Goal: Find specific page/section: Find specific page/section

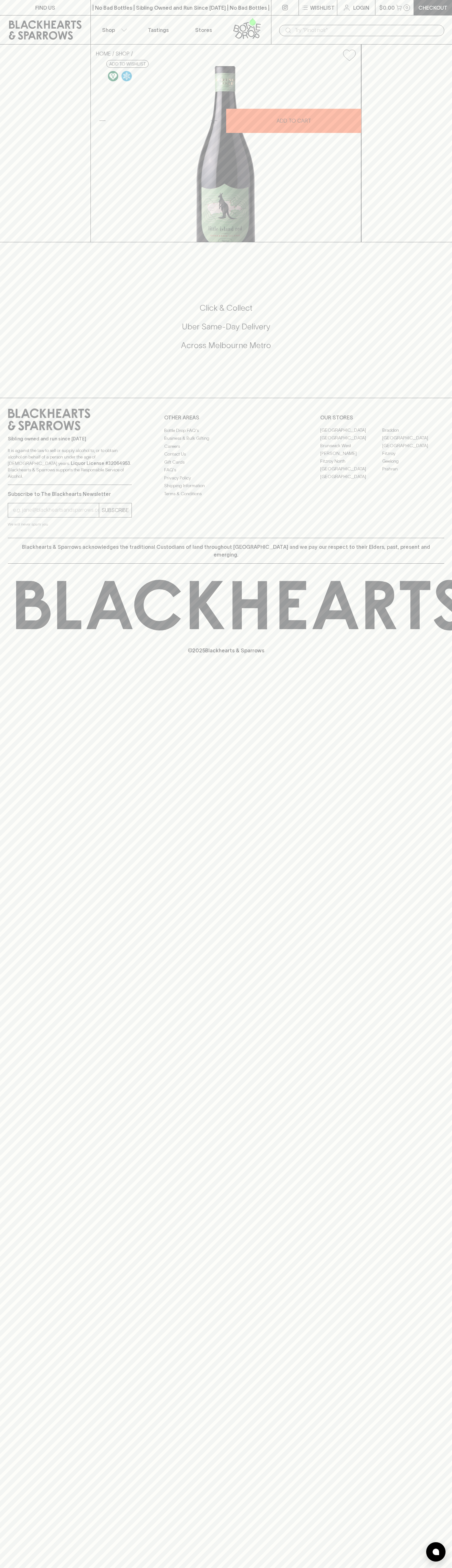
click at [24, 7] on link "FIND US" at bounding box center [45, 7] width 90 height 15
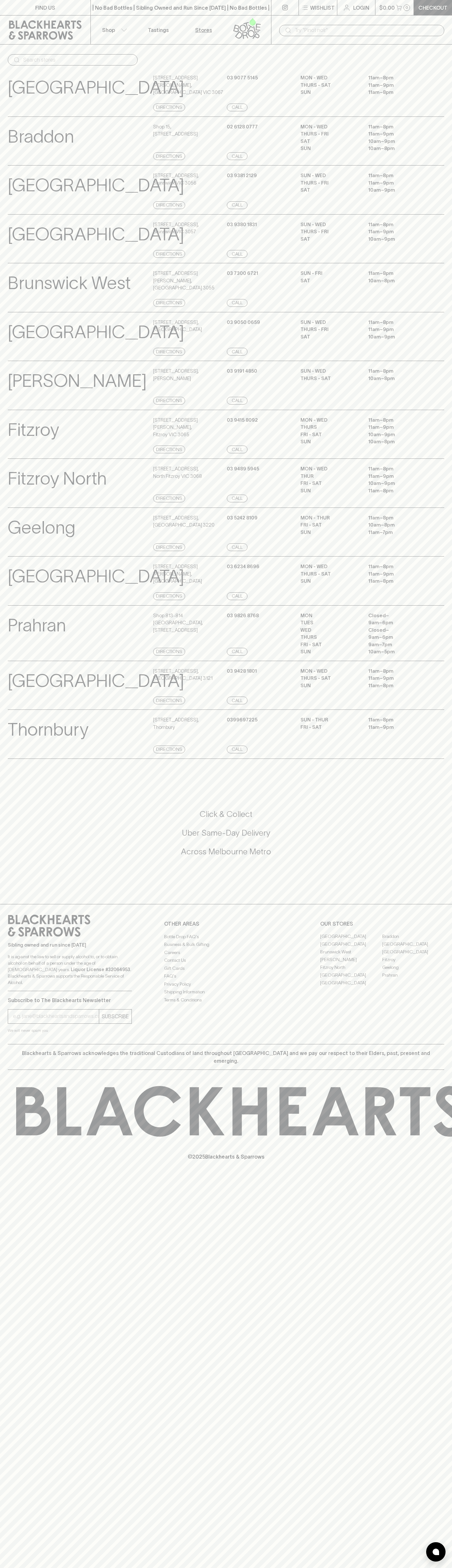
click at [445, 892] on div "FIND US | No Bad Bottles | Sibling Owned and Run Since [DATE] | No Bad Bottles …" at bounding box center [226, 784] width 452 height 1568
click at [449, 1567] on html "FIND US | No Bad Bottles | Sibling Owned and Run Since [DATE] | No Bad Bottles …" at bounding box center [226, 784] width 452 height 1568
click at [5, 1091] on div "© 2025 Blackhearts & Sparrows" at bounding box center [226, 1123] width 452 height 107
